Goal: Navigation & Orientation: Find specific page/section

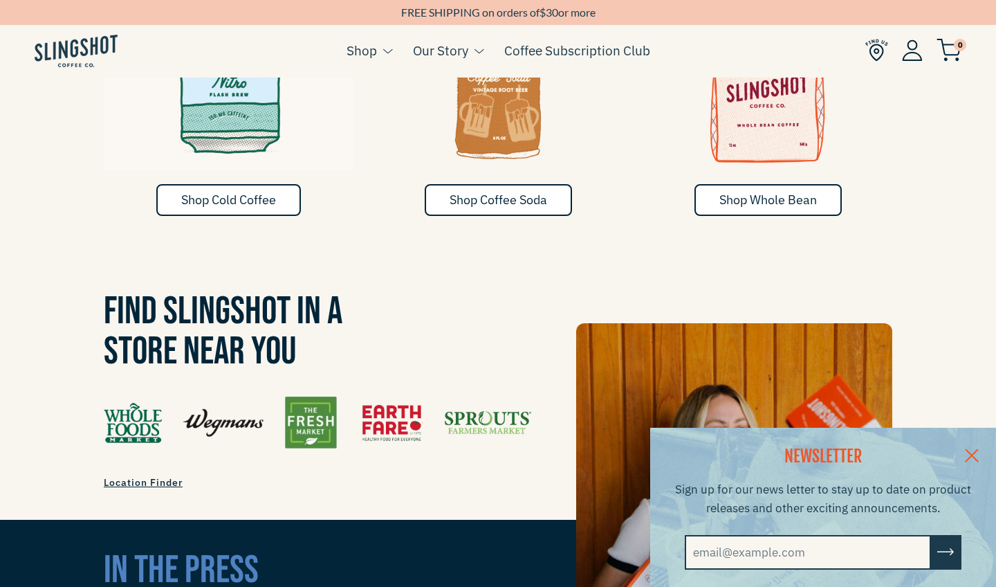
scroll to position [889, 0]
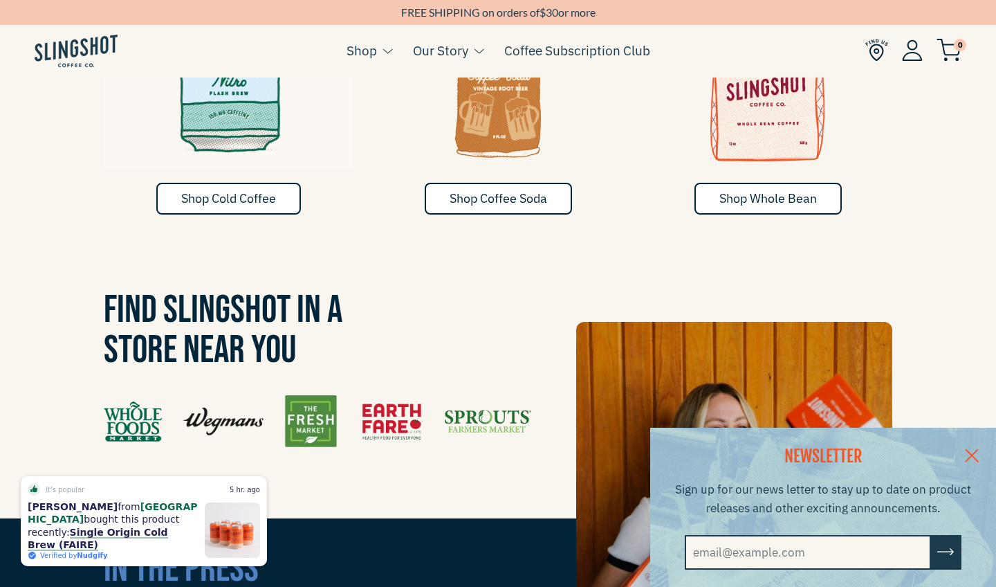
click at [973, 449] on link at bounding box center [972, 454] width 48 height 53
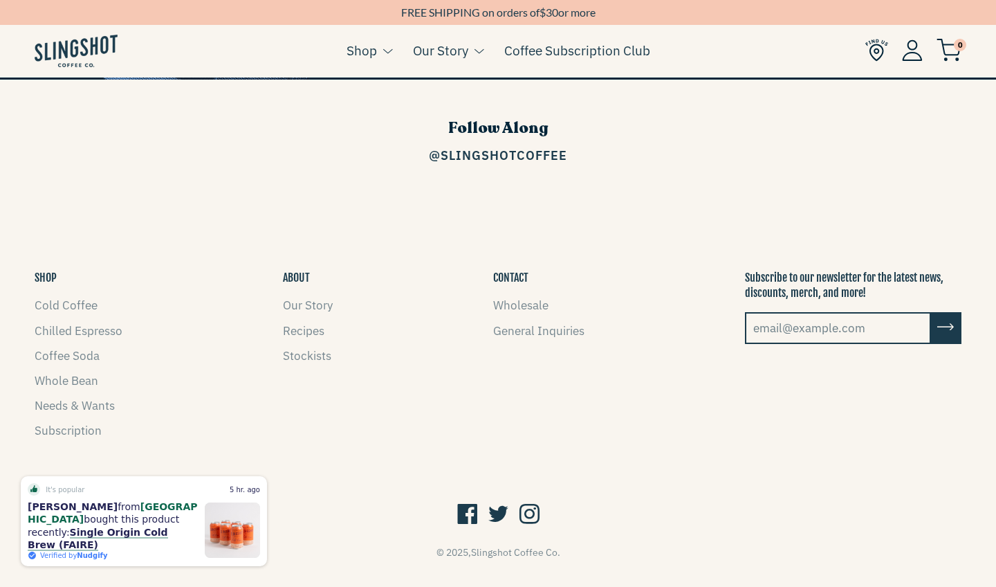
scroll to position [1974, 0]
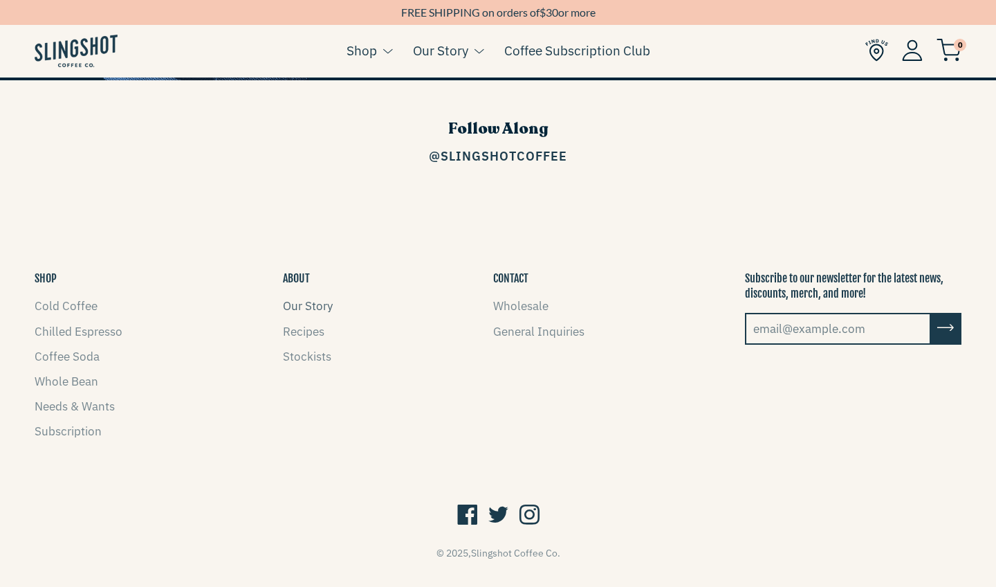
click at [308, 298] on link "Our Story" at bounding box center [308, 305] width 50 height 15
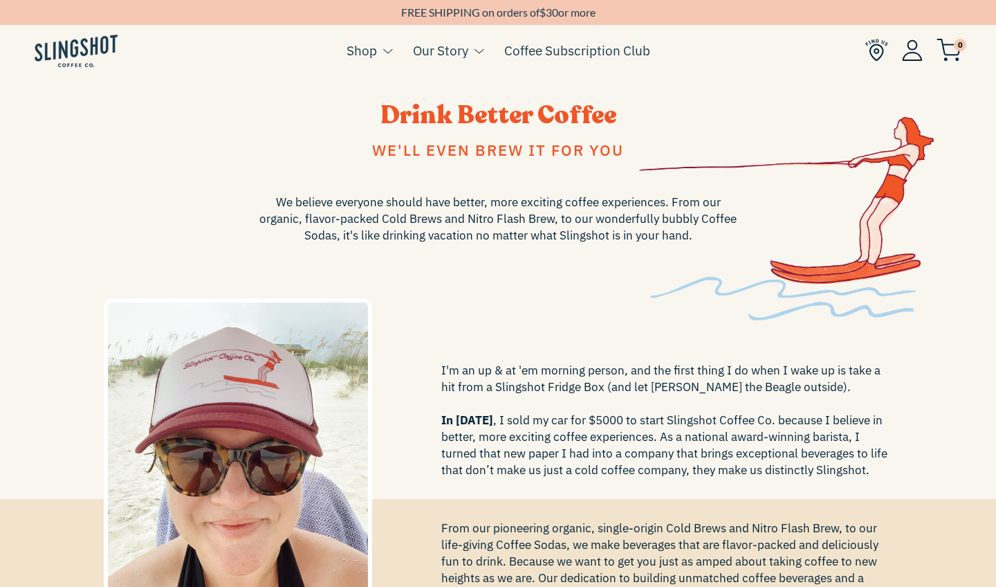
click at [912, 50] on img at bounding box center [912, 49] width 21 height 21
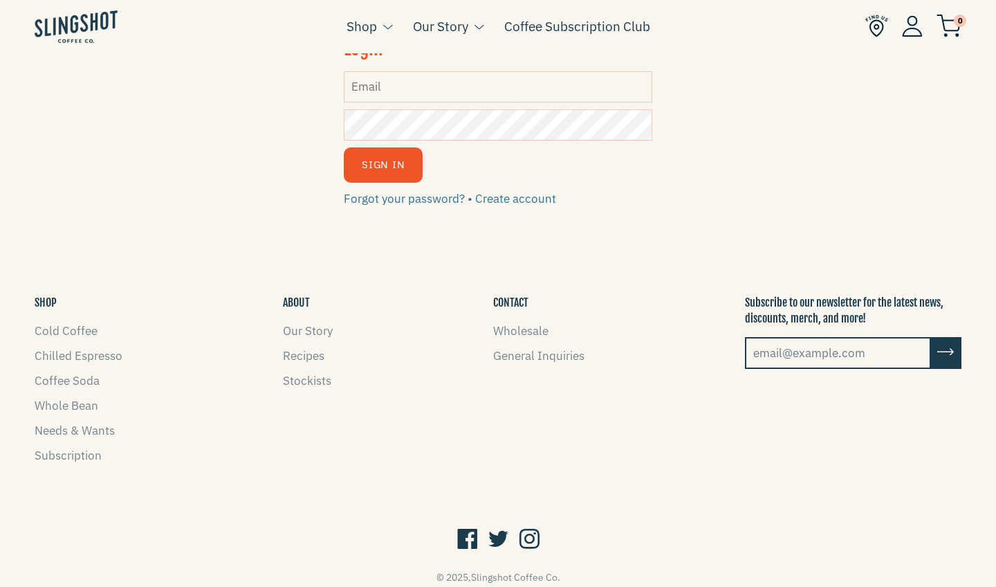
scroll to position [43, 0]
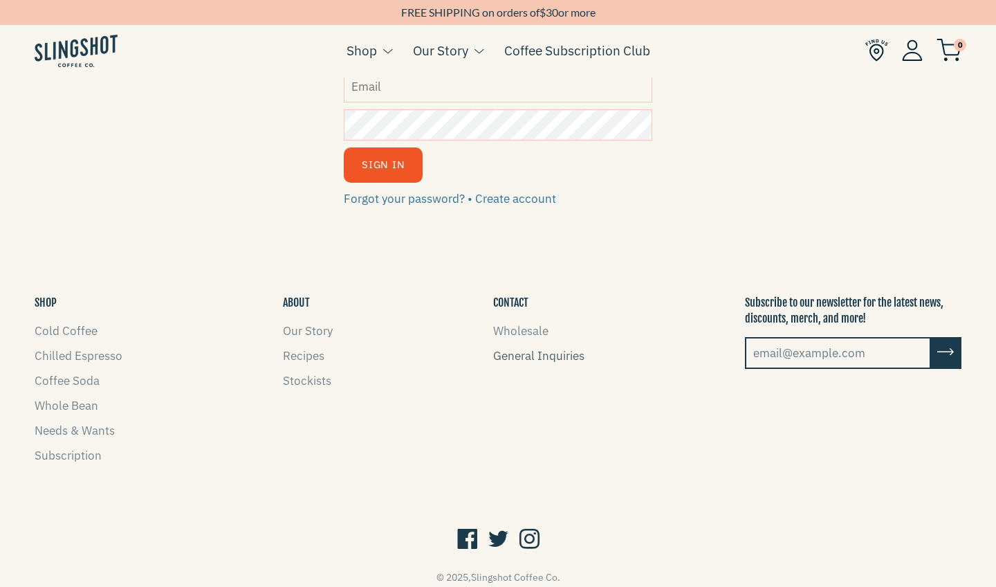
click at [514, 351] on link "General Inquiries" at bounding box center [538, 355] width 91 height 15
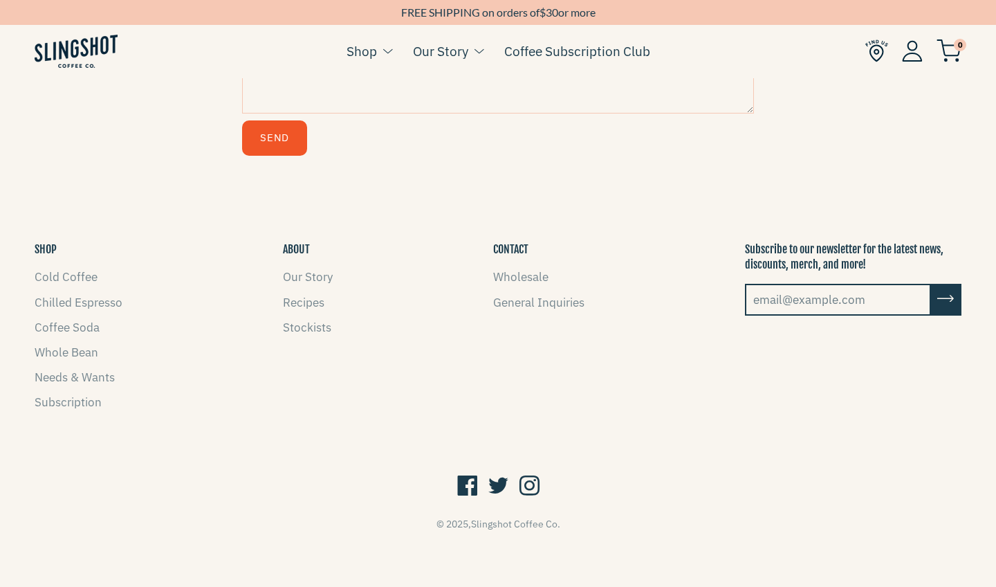
scroll to position [776, 0]
click at [88, 357] on link "Whole Bean" at bounding box center [67, 352] width 64 height 15
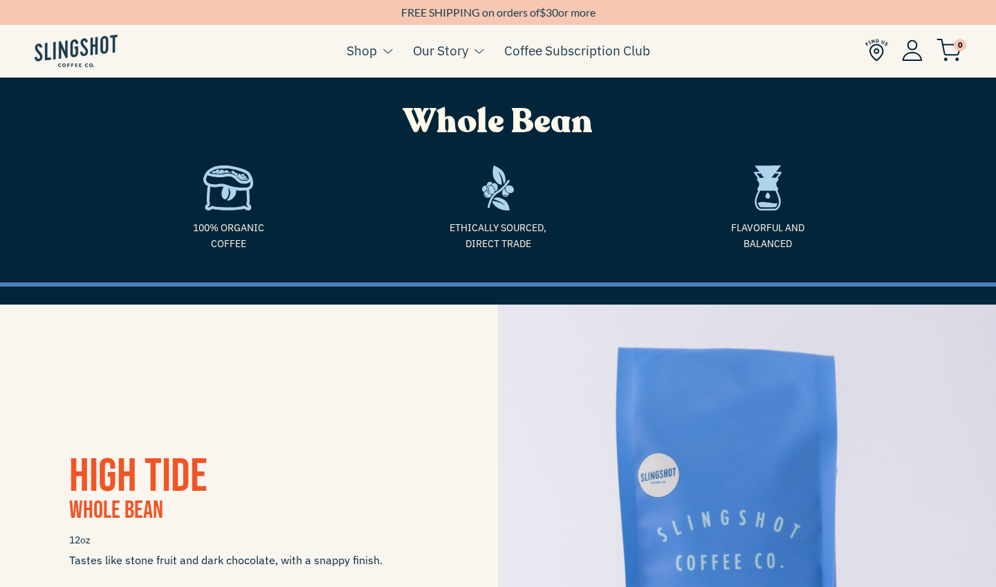
click at [68, 44] on img at bounding box center [76, 51] width 83 height 33
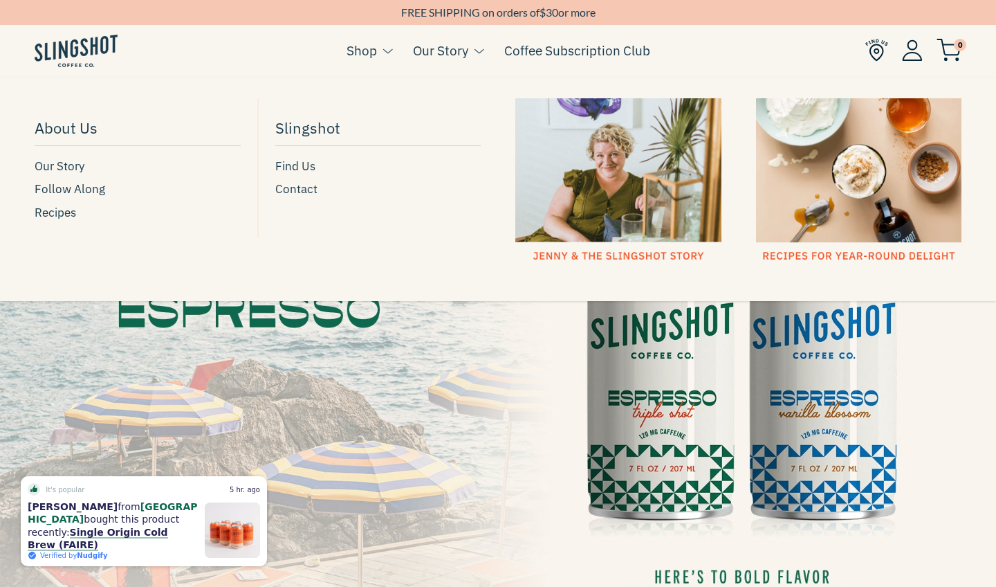
click at [614, 219] on div at bounding box center [618, 180] width 206 height 165
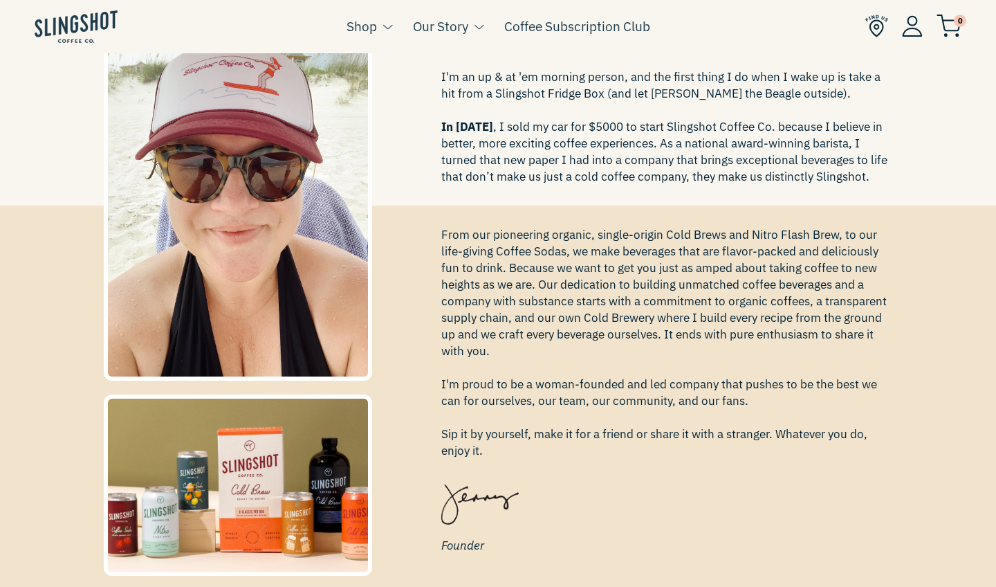
scroll to position [327, 0]
